Goal: Check status

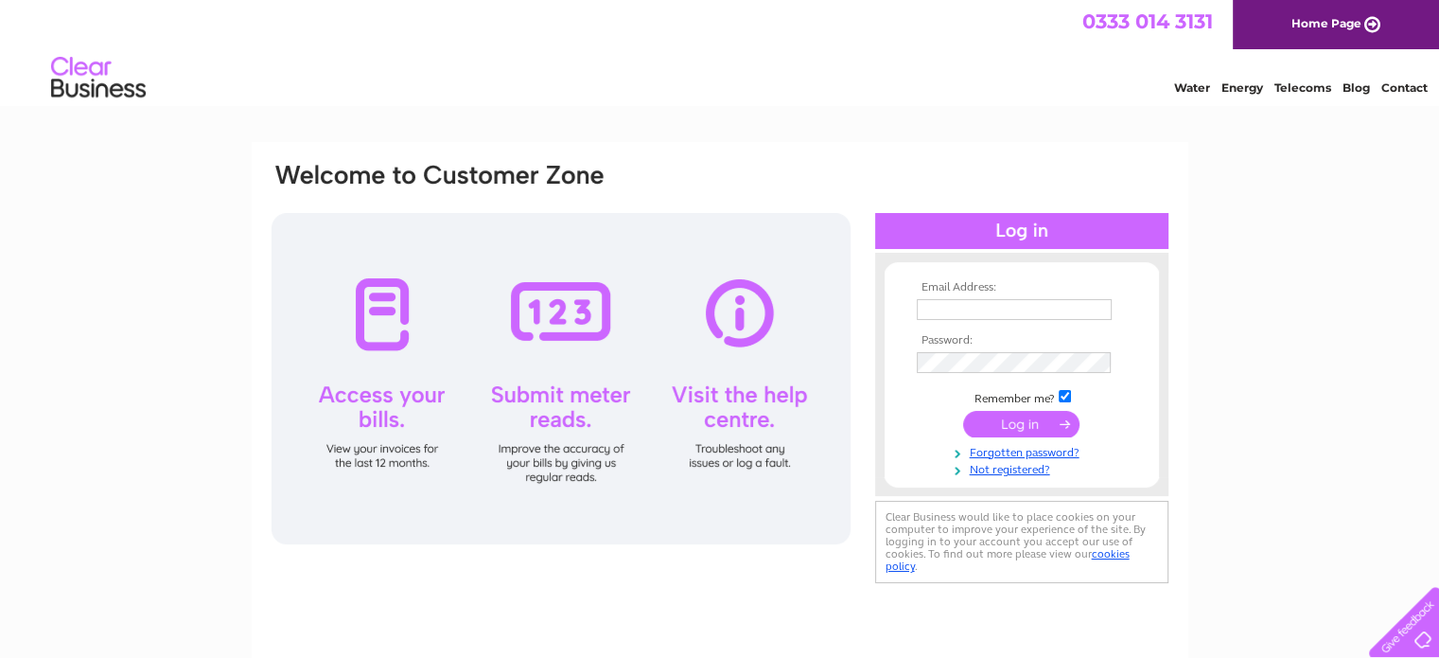
type input "gayle@stormfab.co.uk"
click at [1019, 419] on input "submit" at bounding box center [1021, 424] width 116 height 26
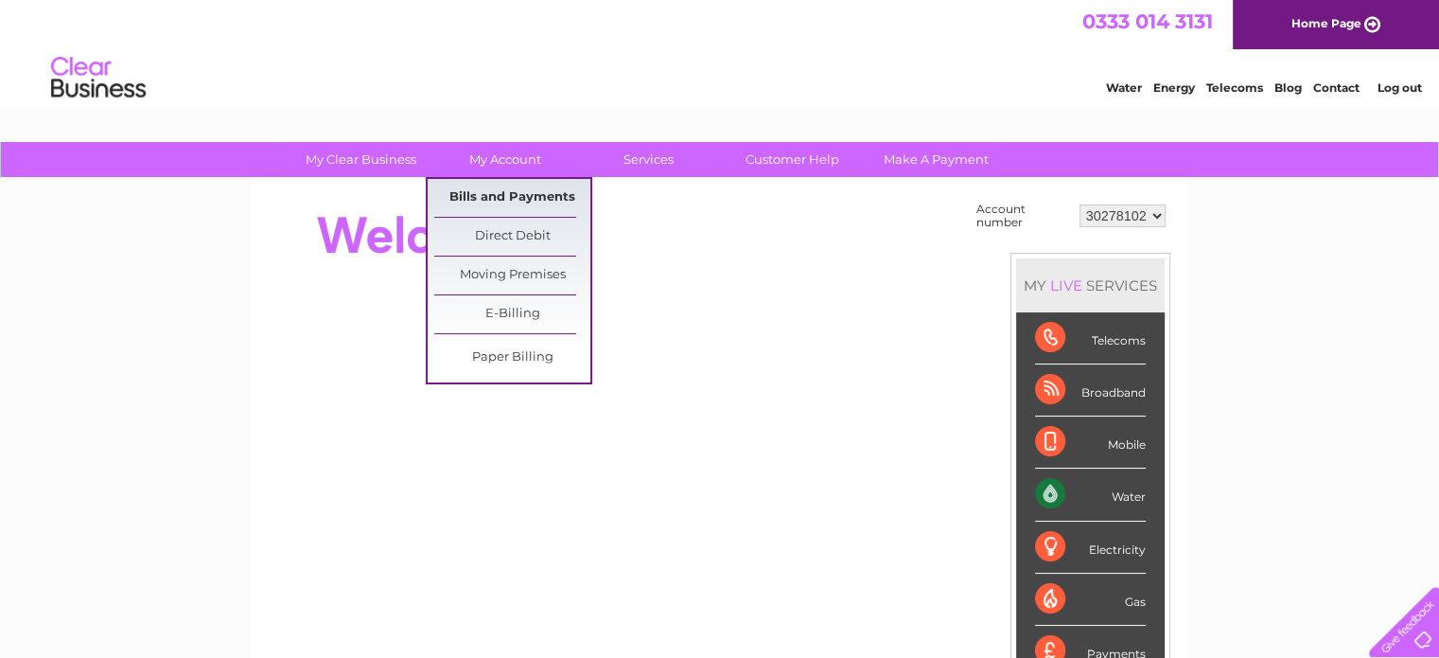
click at [517, 194] on link "Bills and Payments" at bounding box center [512, 198] width 156 height 38
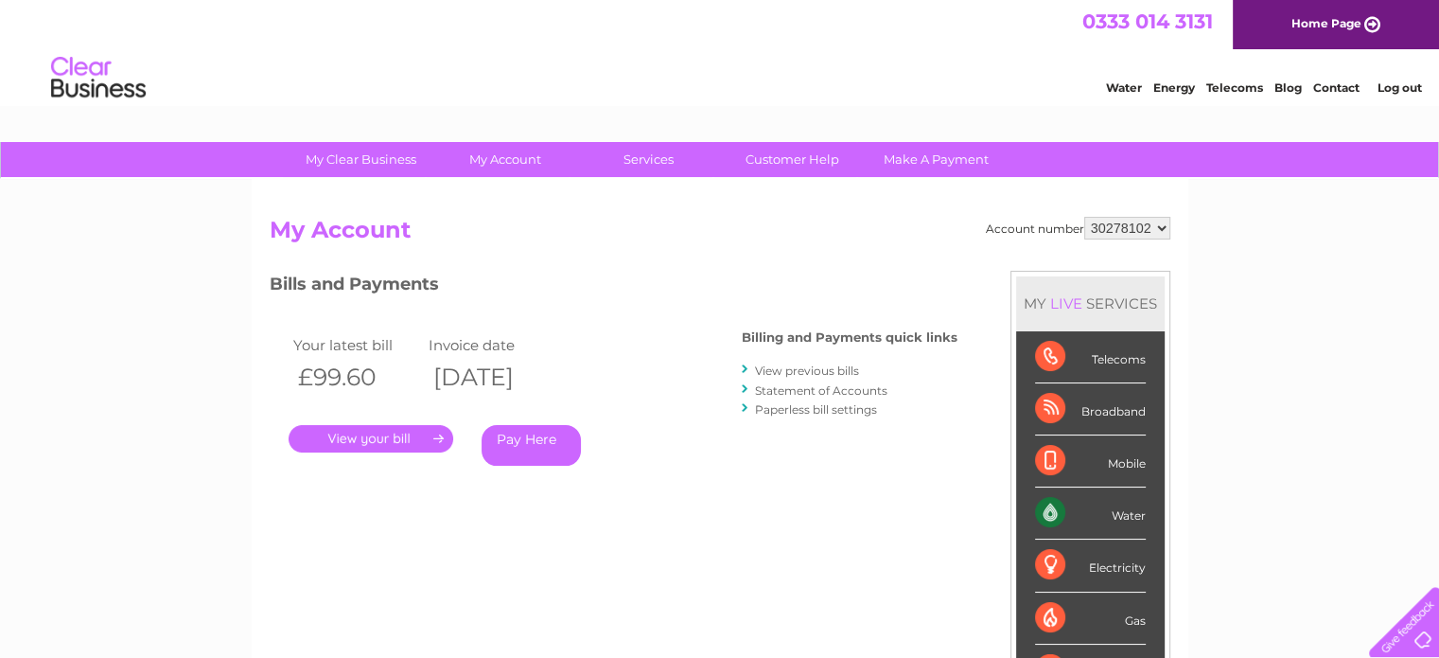
click at [803, 363] on link "View previous bills" at bounding box center [807, 370] width 104 height 14
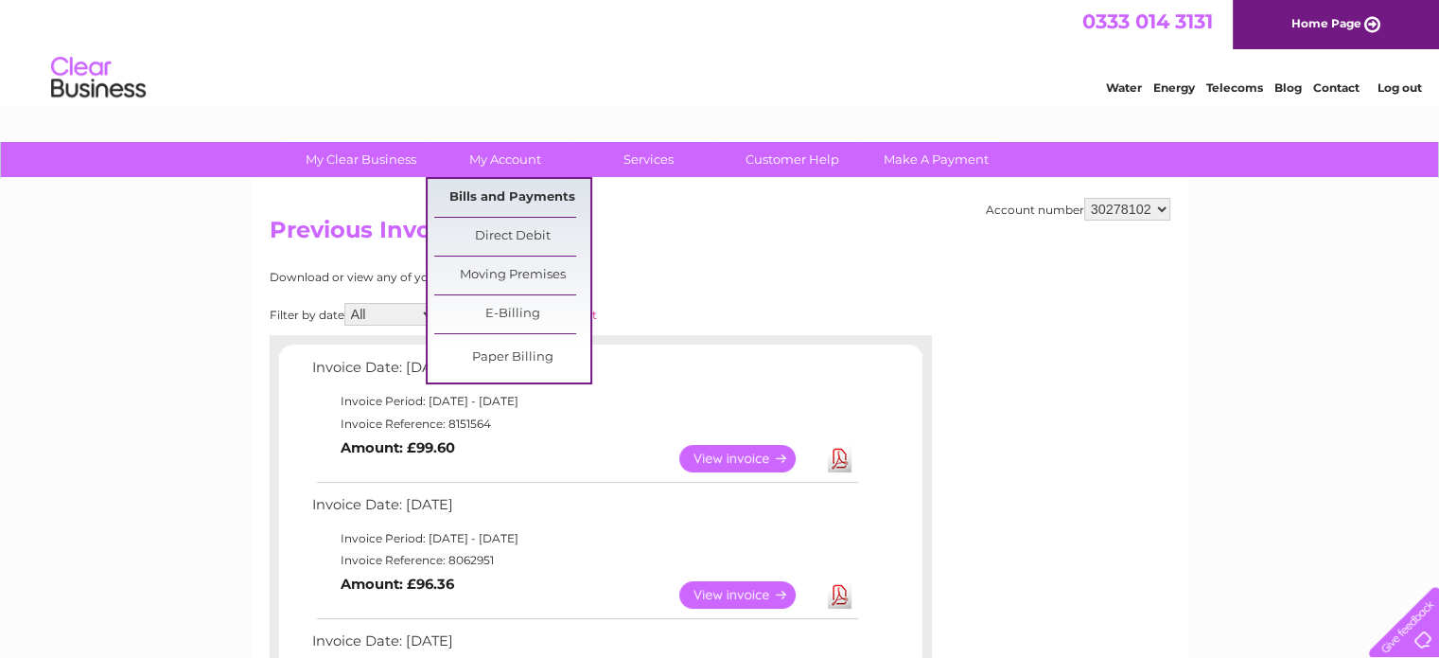
click at [499, 200] on link "Bills and Payments" at bounding box center [512, 198] width 156 height 38
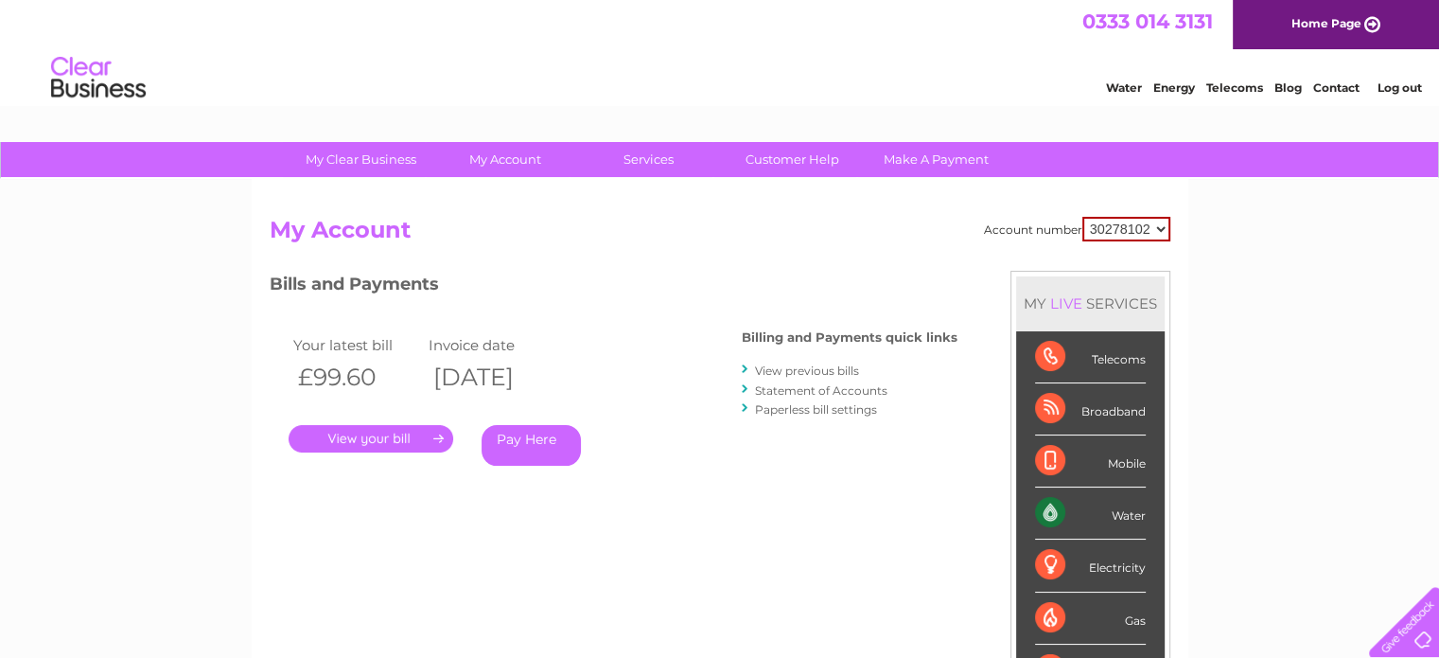
click at [379, 445] on link "." at bounding box center [371, 438] width 165 height 27
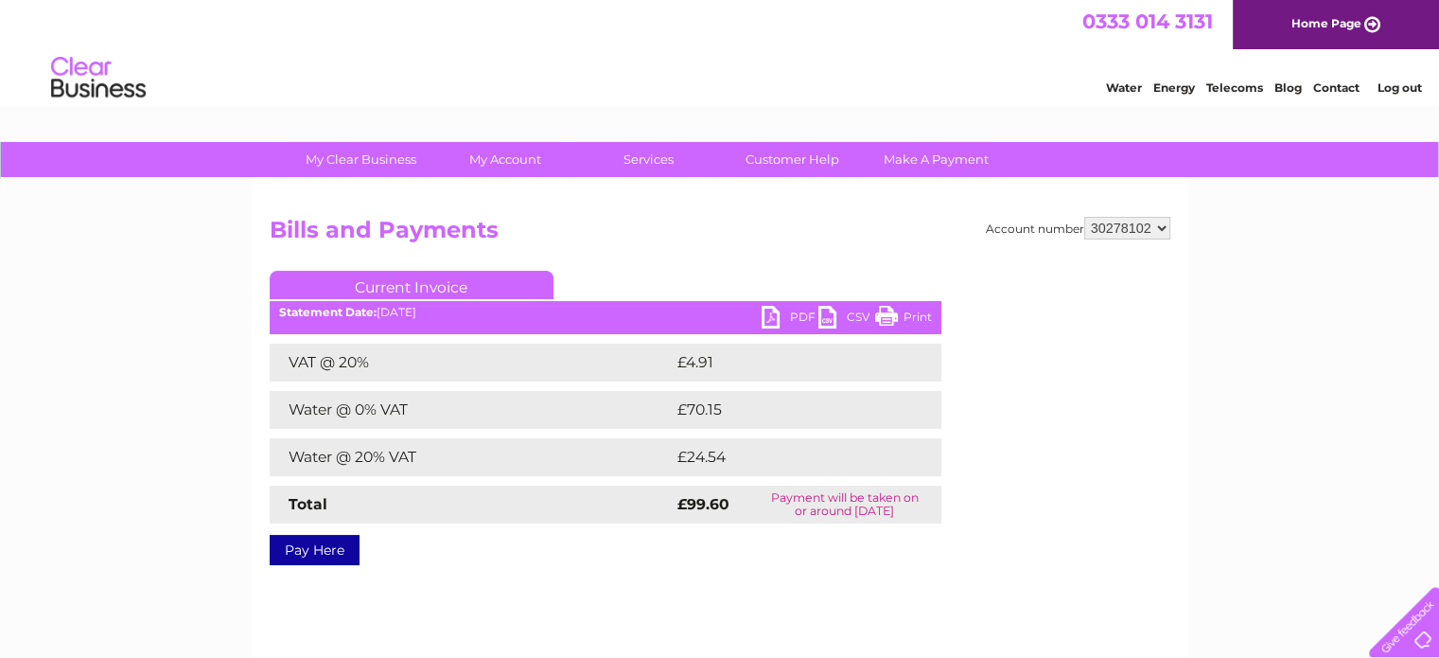
click at [795, 307] on link "PDF" at bounding box center [790, 319] width 57 height 27
